Goal: Check status: Check status

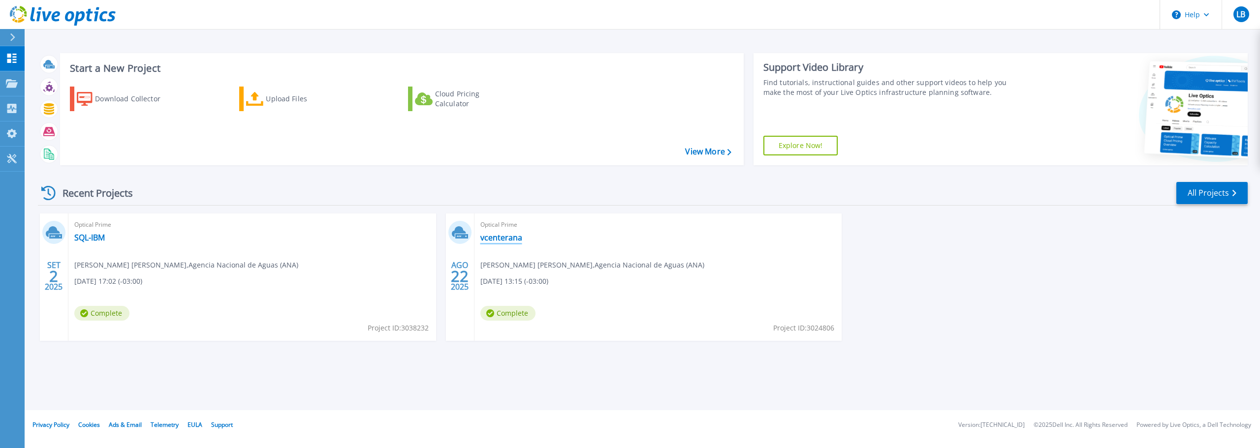
click at [501, 237] on link "vcenterana" at bounding box center [501, 238] width 42 height 10
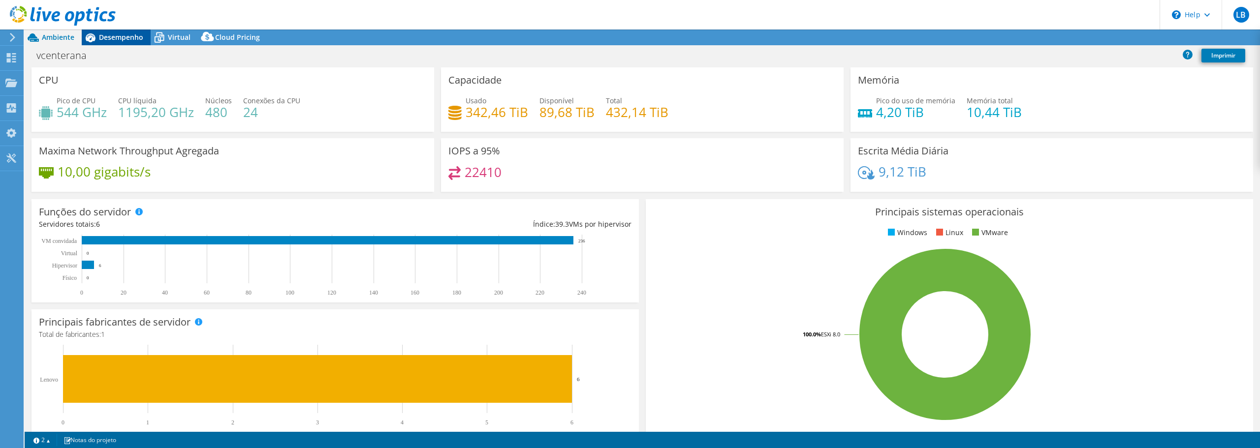
click at [124, 39] on span "Desempenho" at bounding box center [121, 36] width 44 height 9
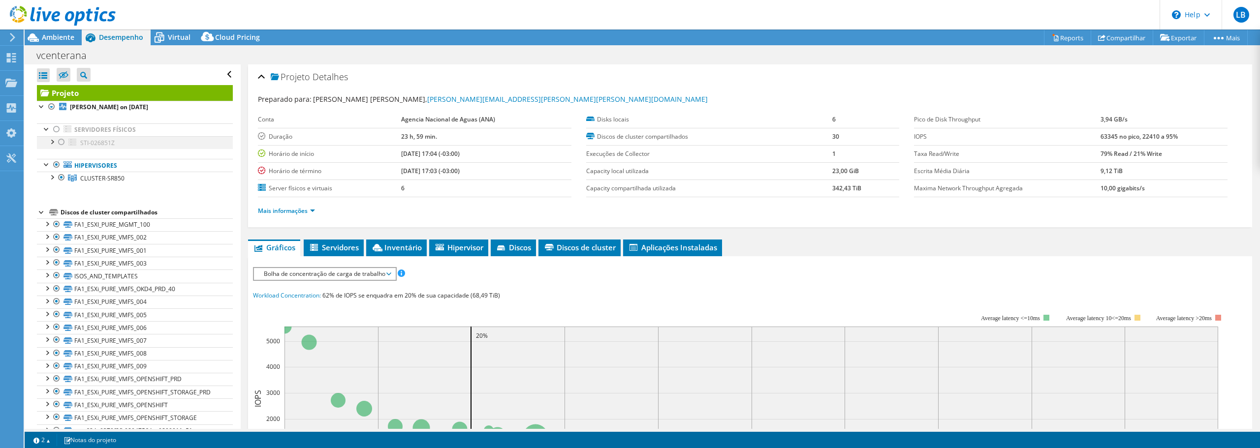
click at [54, 143] on div at bounding box center [52, 141] width 10 height 10
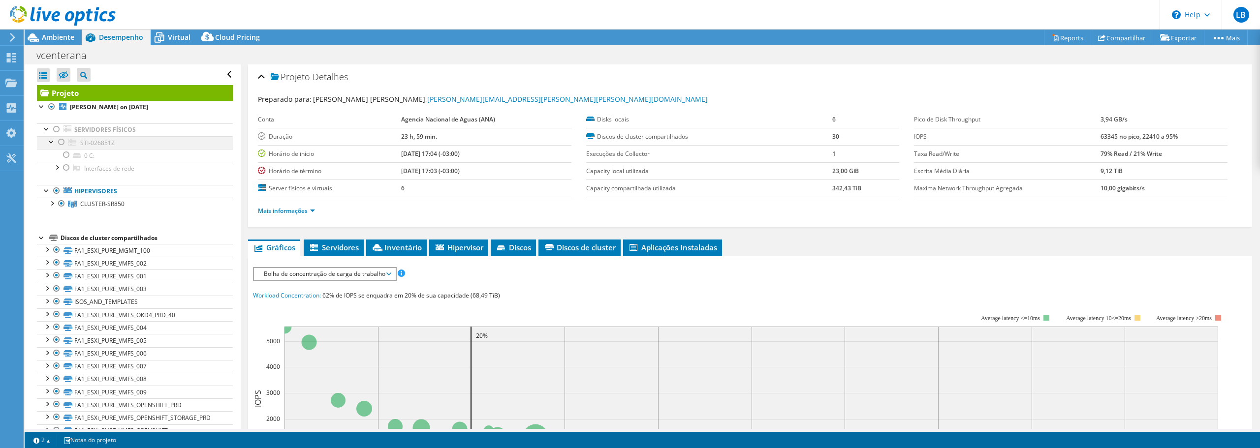
click at [63, 141] on div at bounding box center [62, 142] width 10 height 12
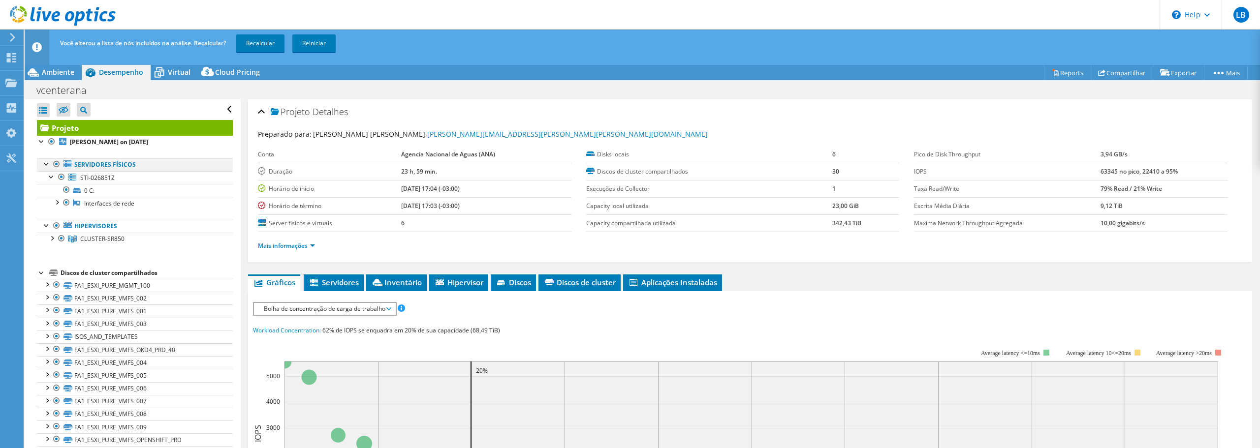
click at [53, 163] on div at bounding box center [57, 164] width 10 height 12
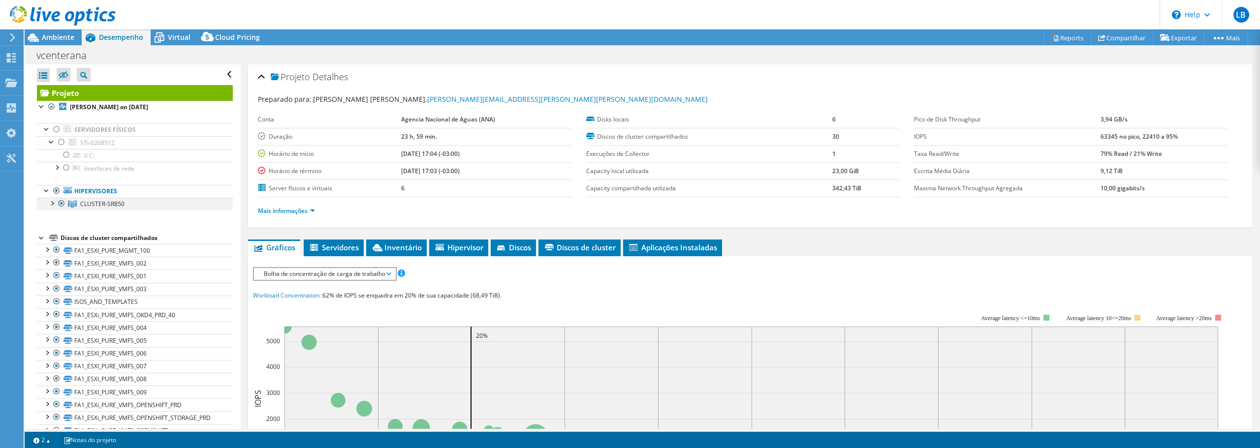
click at [49, 206] on div at bounding box center [52, 203] width 10 height 10
